Goal: Check status: Check status

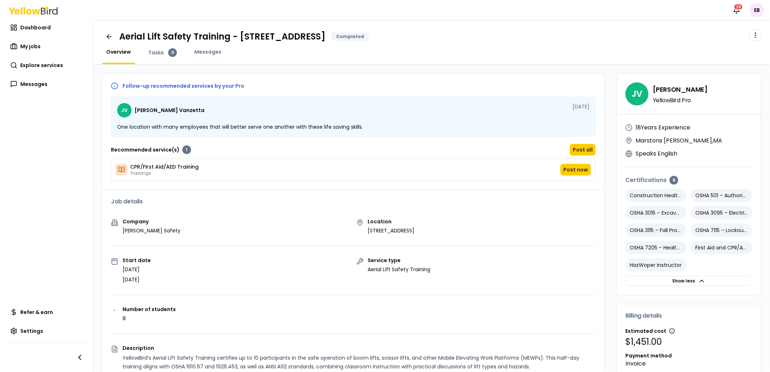
scroll to position [378, 0]
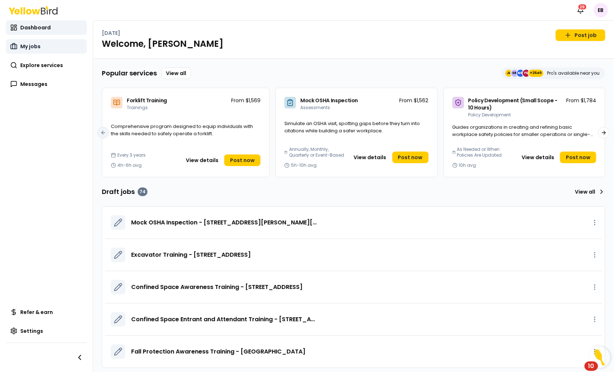
click at [57, 44] on link "My jobs" at bounding box center [46, 46] width 81 height 15
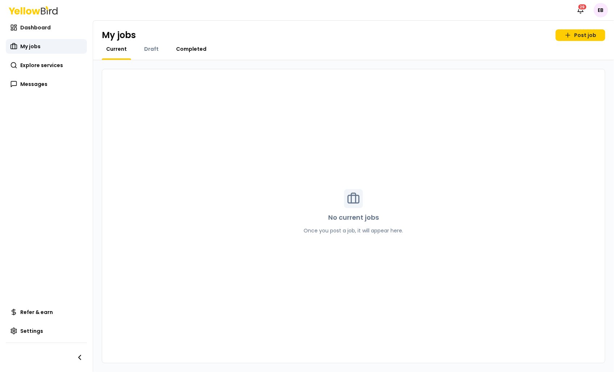
click at [195, 46] on span "Completed" at bounding box center [191, 48] width 30 height 7
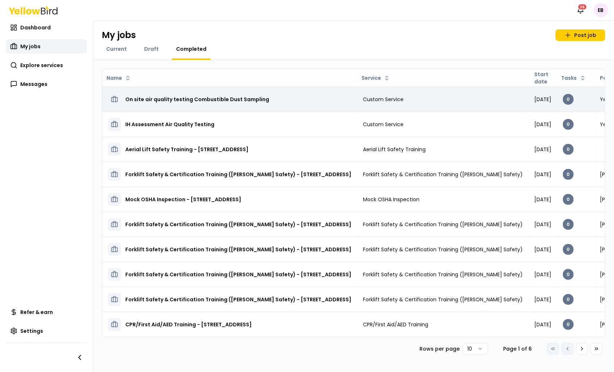
click at [464, 104] on td "Custom Service" at bounding box center [442, 99] width 171 height 25
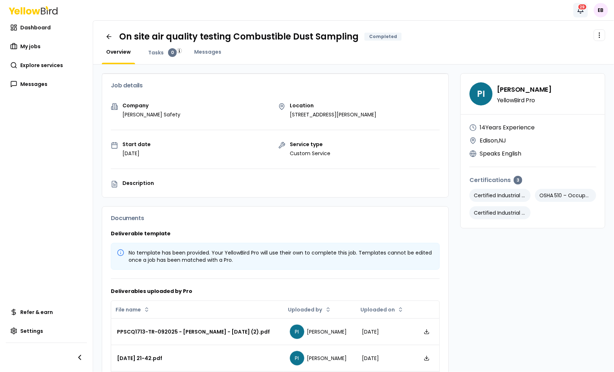
click at [575, 9] on button "Notifications 29" at bounding box center [581, 10] width 15 height 15
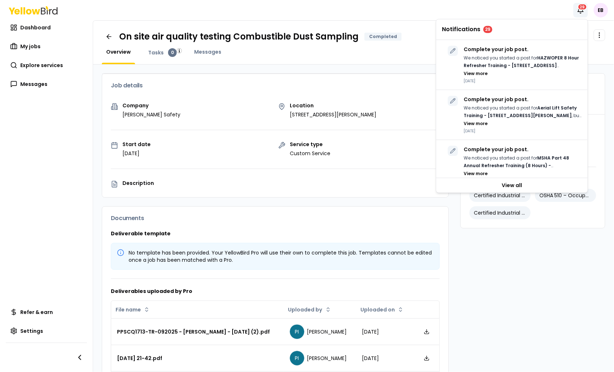
click at [294, 97] on div "Job details" at bounding box center [275, 85] width 347 height 23
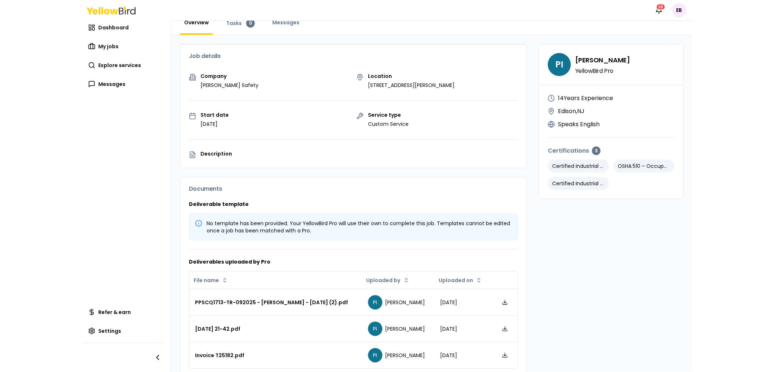
scroll to position [44, 0]
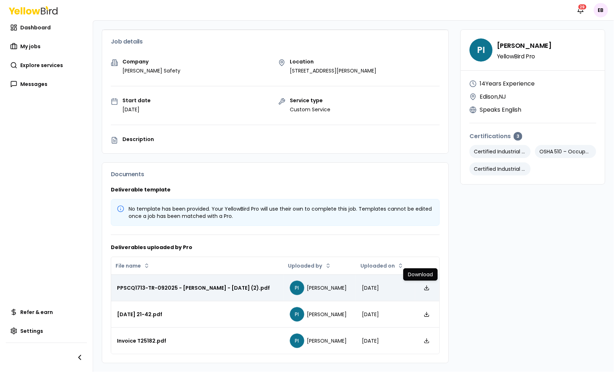
click at [421, 284] on link at bounding box center [427, 288] width 12 height 12
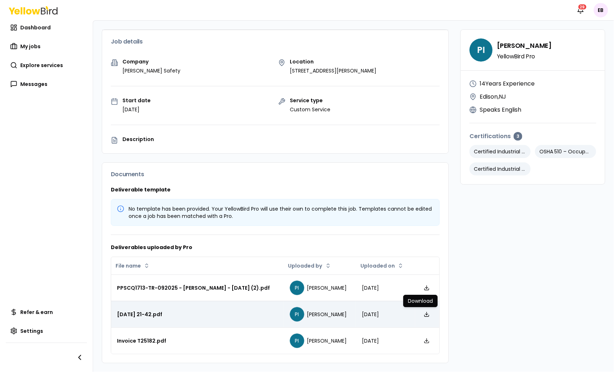
click at [424, 315] on icon at bounding box center [427, 314] width 6 height 6
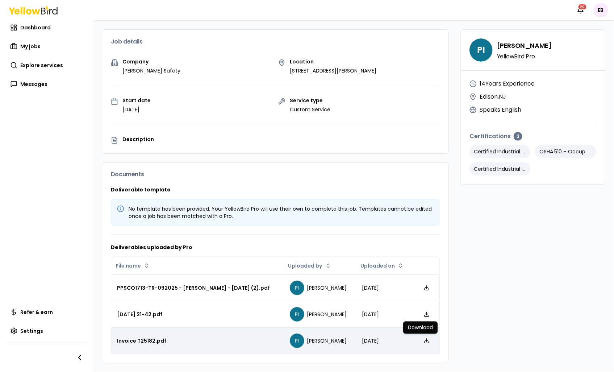
click at [424, 339] on icon at bounding box center [427, 341] width 6 height 6
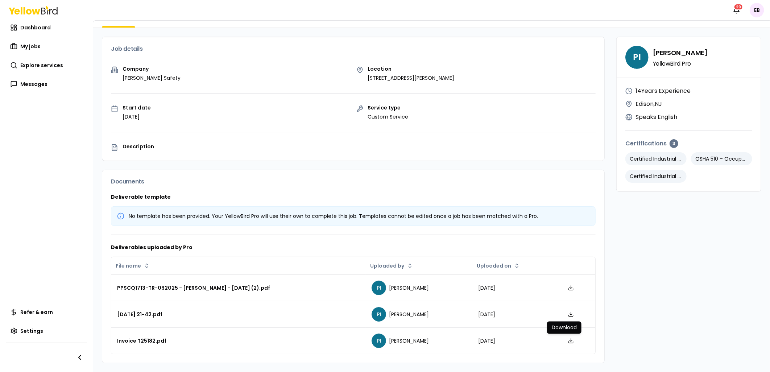
scroll to position [37, 0]
